Goal: Information Seeking & Learning: Learn about a topic

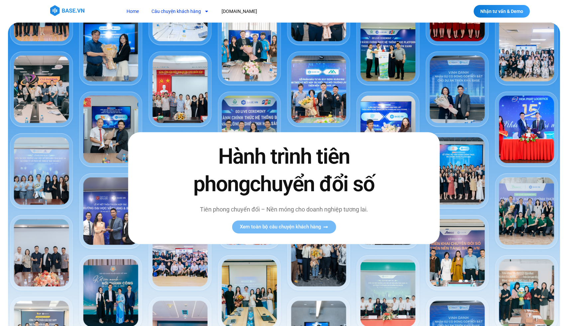
click at [184, 12] on link "Câu chuyện khách hàng" at bounding box center [179, 11] width 67 height 12
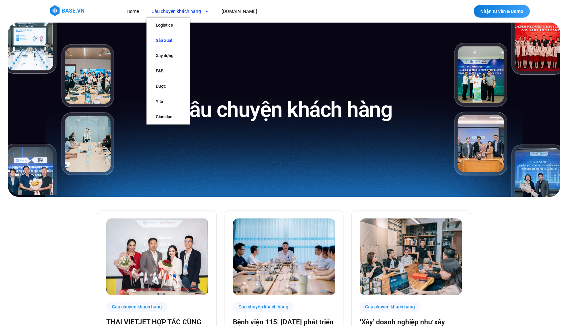
click at [175, 42] on link "Sản xuất" at bounding box center [167, 40] width 43 height 15
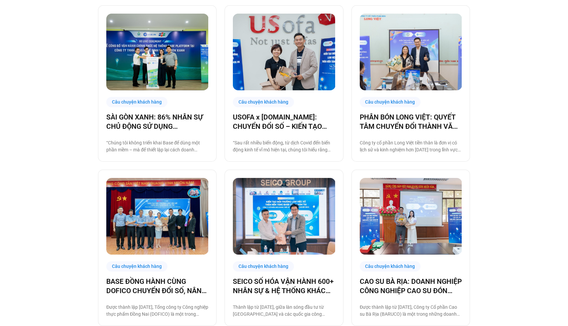
scroll to position [218, 0]
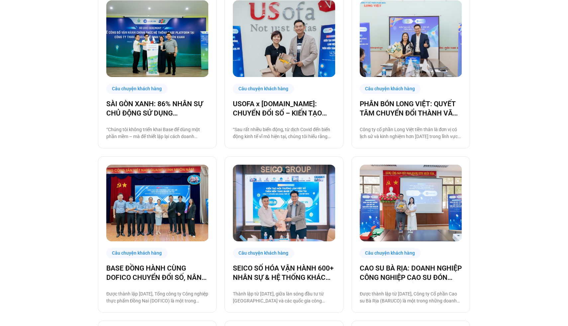
click at [80, 148] on div "Câu chuyện khách hàng SÀI GÒN XANH: 86% NHÂN SỰ CHỦ ĐỘNG SỬ DỤNG BASE.VN, ĐẶT N…" at bounding box center [284, 328] width 568 height 699
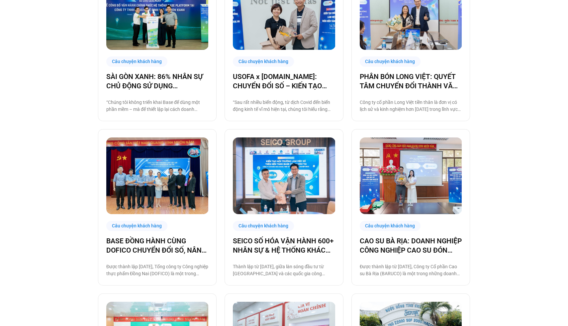
scroll to position [0, 0]
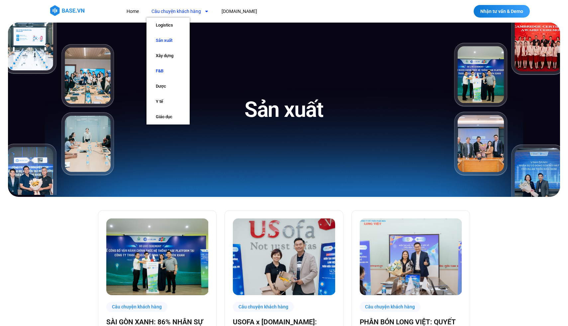
click at [165, 73] on link "F&B" at bounding box center [167, 70] width 43 height 15
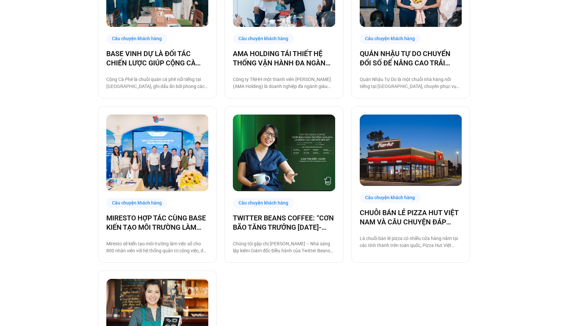
scroll to position [274, 0]
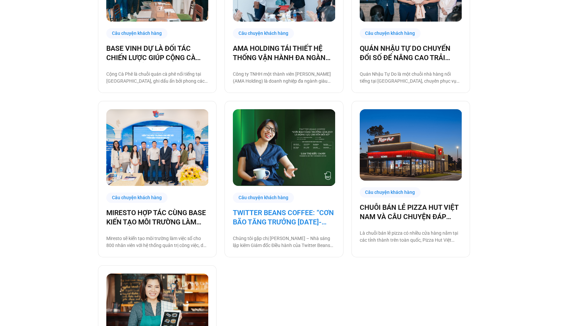
click at [283, 223] on link "TWITTER BEANS COFFEE: “CƠN BÃO TĂNG TRƯỞNG 2018-2019 LÀ ĐỘNG LỰC CHUYỂN ĐỔI SỐ”" at bounding box center [284, 217] width 102 height 19
click at [300, 218] on link "TWITTER BEANS COFFEE: “CƠN BÃO TĂNG TRƯỞNG 2018-2019 LÀ ĐỘNG LỰC CHUYỂN ĐỔI SỐ”" at bounding box center [284, 217] width 102 height 19
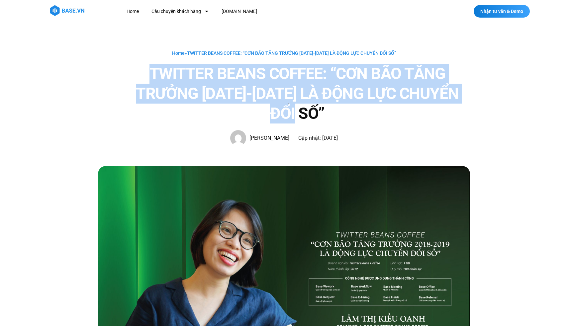
drag, startPoint x: 322, startPoint y: 107, endPoint x: 153, endPoint y: 73, distance: 173.0
click at [153, 73] on h1 "TWITTER BEANS COFFEE: “CƠN BÃO TĂNG TRƯỞNG [DATE]-[DATE] LÀ ĐỘNG LỰC CHUYỂN ĐỔI…" at bounding box center [297, 94] width 345 height 60
copy h1 "TWITTER BEANS COFFEE: “CƠN BÃO TĂNG TRƯỞNG [DATE]-[DATE] LÀ ĐỘNG LỰC CHUYỂN ĐỔI…"
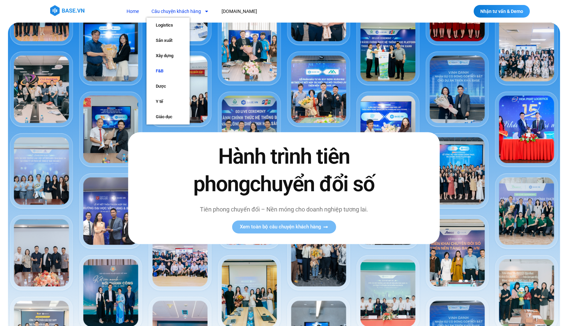
click at [172, 69] on link "F&B" at bounding box center [167, 70] width 43 height 15
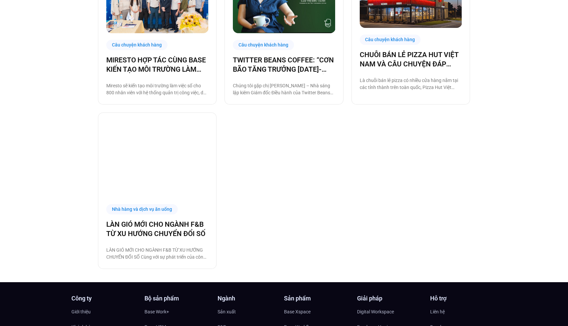
scroll to position [439, 0]
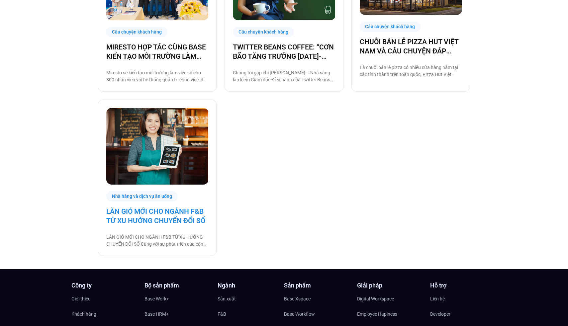
click at [146, 217] on link "LÀN GIÓ MỚI CHO NGÀNH F&B TỪ XU HƯỚNG CHUYỂN ĐỔI SỐ" at bounding box center [157, 216] width 102 height 19
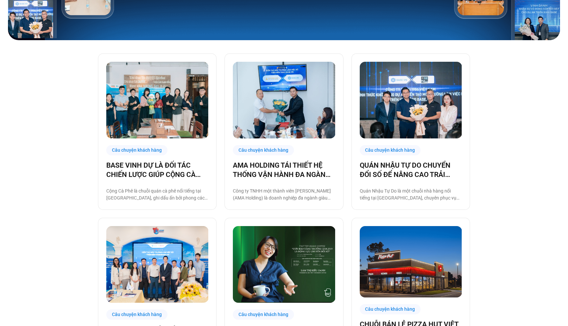
scroll to position [104, 0]
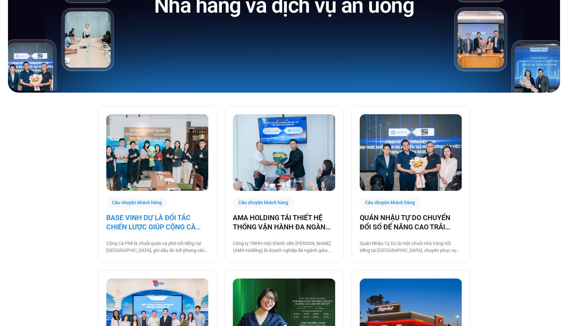
click at [159, 224] on link "BASE VINH DỰ LÀ ĐỐI TÁC CHIẾN LƯỢC GIÚP CỘNG CÀ PHÊ CHUYỂN ĐỔI SỐ VẬN HÀNH!" at bounding box center [157, 222] width 102 height 19
click at [157, 215] on link "BASE VINH DỰ LÀ ĐỐI TÁC CHIẾN LƯỢC GIÚP CỘNG CÀ PHÊ CHUYỂN ĐỔI SỐ VẬN HÀNH!" at bounding box center [157, 222] width 102 height 19
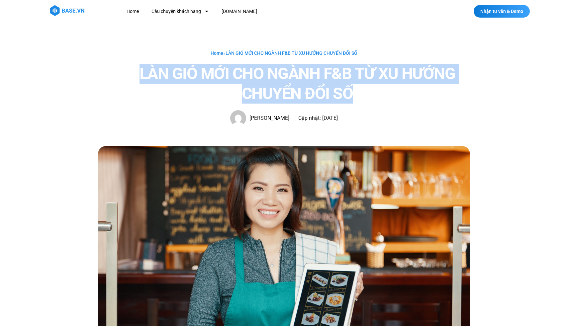
drag, startPoint x: 378, startPoint y: 93, endPoint x: 139, endPoint y: 77, distance: 238.9
click at [139, 77] on h1 "LÀN GIÓ MỚI CHO NGÀNH F&B TỪ XU HƯỚNG CHUYỂN ĐỔI SỐ" at bounding box center [297, 84] width 345 height 40
copy h1 "LÀN GIÓ MỚI CHO NGÀNH F&B TỪ XU HƯỚNG CHUYỂN ĐỔI SỐ"
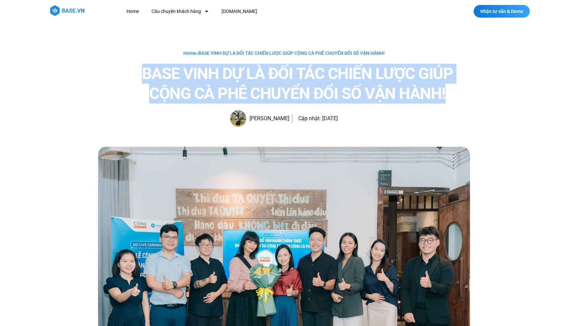
drag, startPoint x: 449, startPoint y: 95, endPoint x: 108, endPoint y: 78, distance: 341.4
click at [108, 78] on div "Home » BASE VINH DỰ LÀ ĐỐI TÁC CHIẾN LƯỢC GIÚP CỘNG CÀ PHÊ CHUYỂN ĐỔI SỐ VẬN HÀ…" at bounding box center [284, 88] width 372 height 78
copy h1 "BASE VINH DỰ LÀ ĐỐI TÁC CHIẾN LƯỢC GIÚP CỘNG CÀ PHÊ CHUYỂN ĐỔI SỐ VẬN HÀNH!"
